Goal: Use online tool/utility: Utilize a website feature to perform a specific function

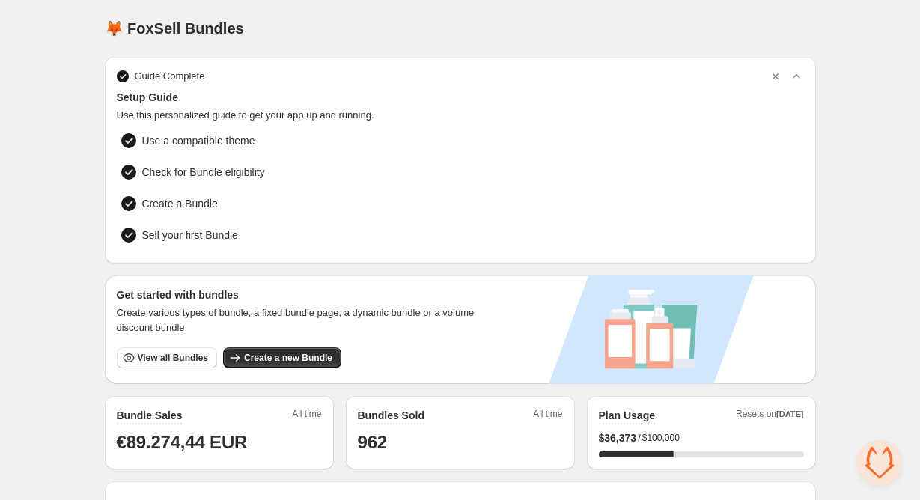
scroll to position [446, 0]
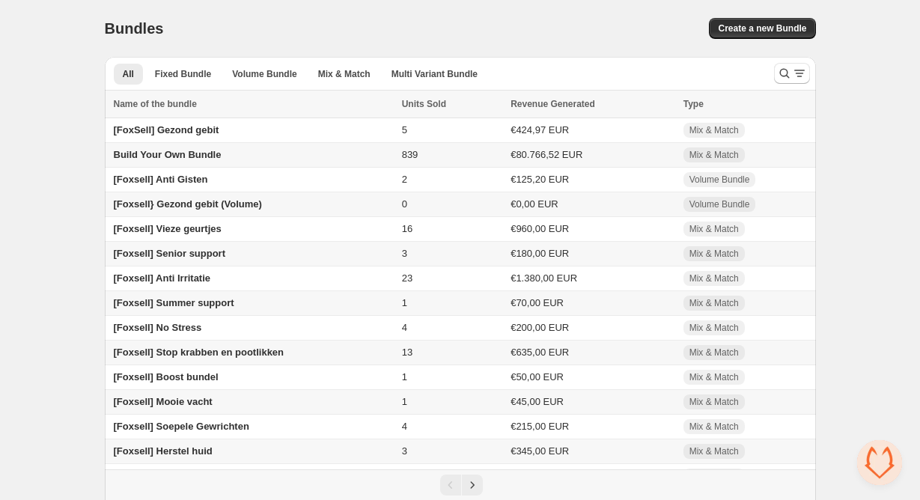
click at [255, 354] on span "[Foxsell] Stop krabben en pootlikken" at bounding box center [199, 352] width 171 height 11
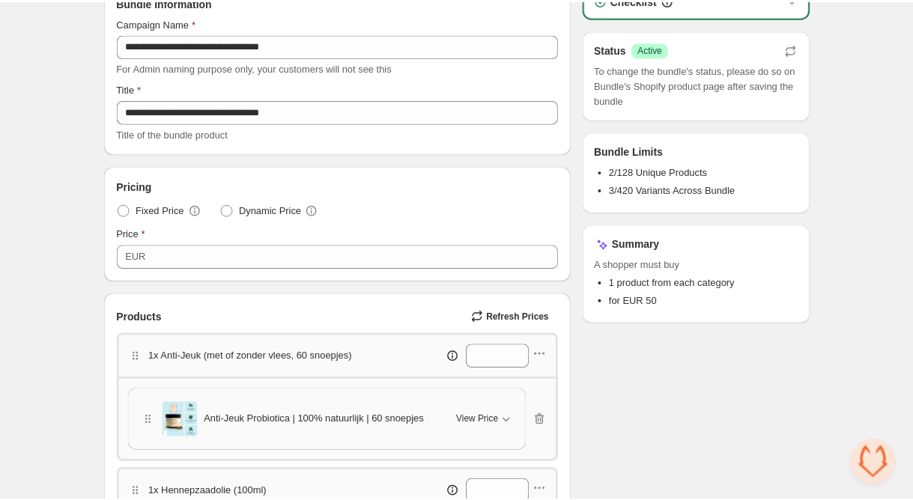
scroll to position [121, 0]
